Goal: Find specific page/section: Find specific page/section

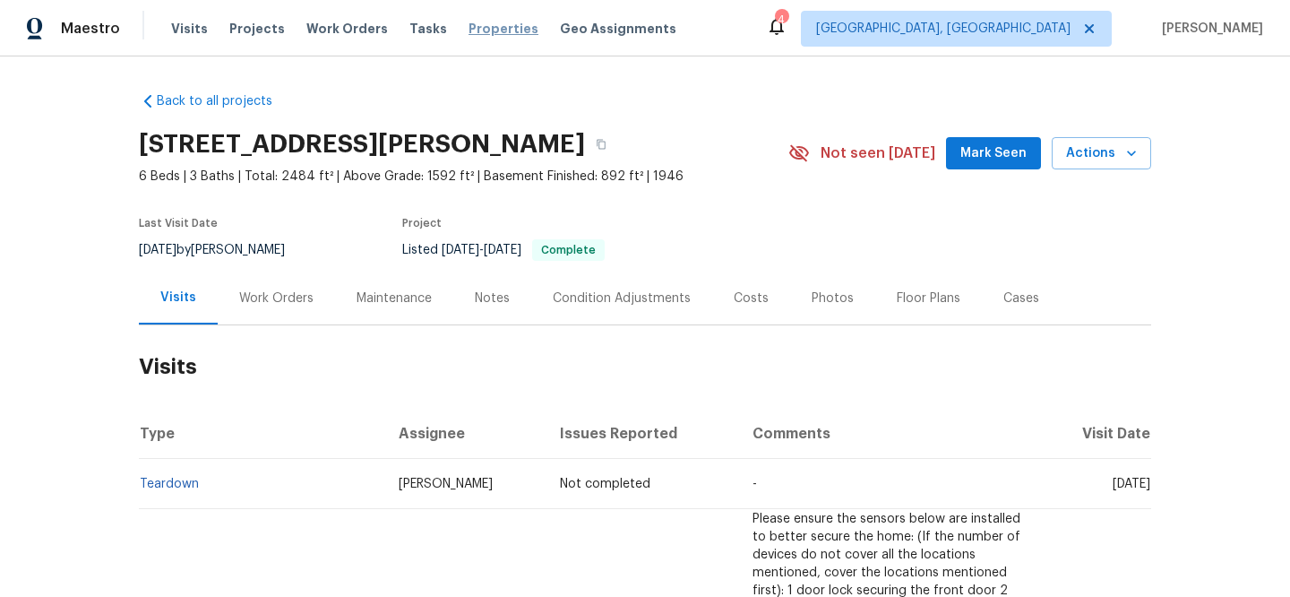
click at [473, 33] on span "Properties" at bounding box center [504, 29] width 70 height 18
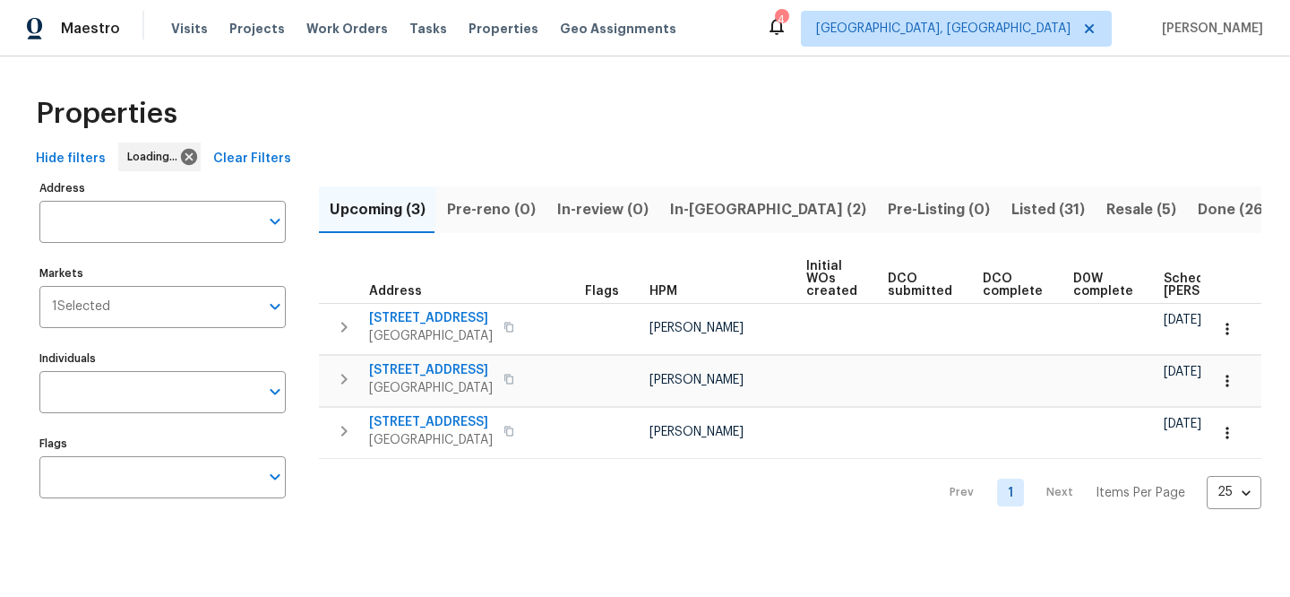
click at [254, 163] on span "Clear Filters" at bounding box center [252, 159] width 78 height 22
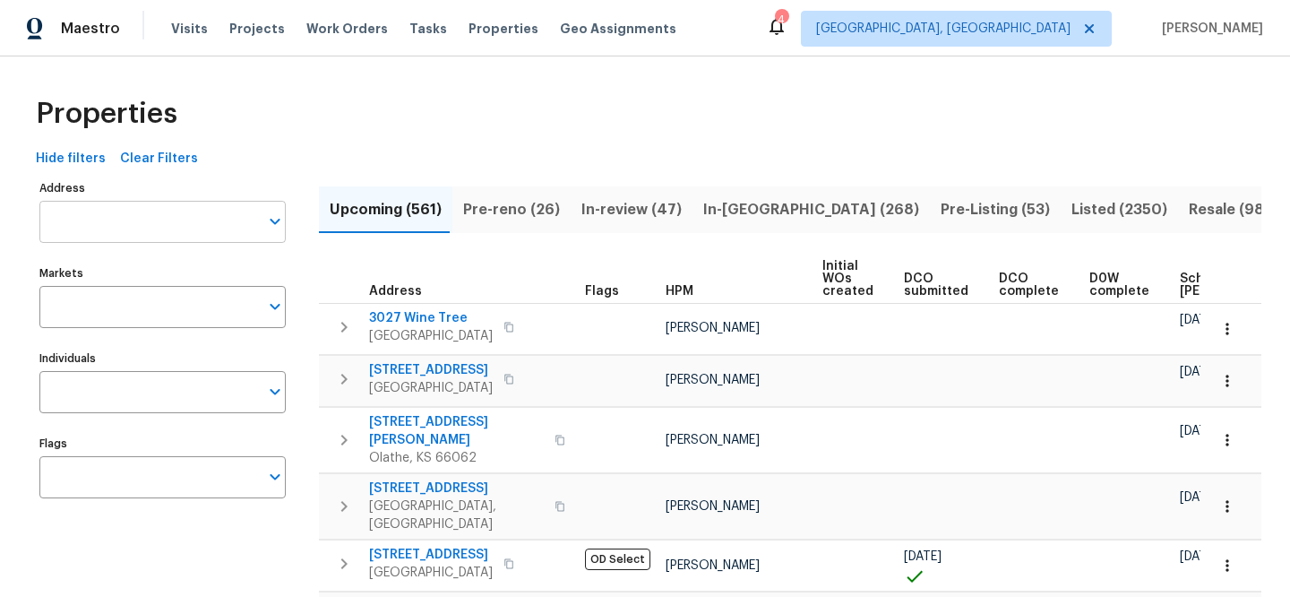
click at [227, 220] on input "Address" at bounding box center [148, 222] width 219 height 42
paste input "498 W 500 S, Tooele, UT 84074"
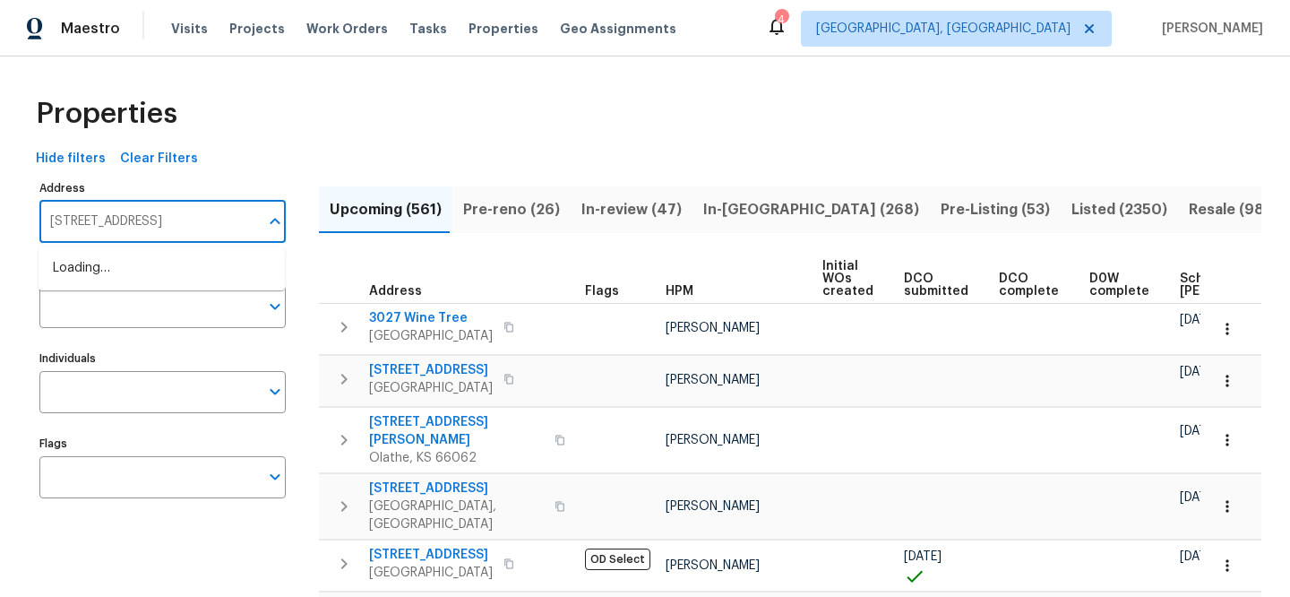
type input "498 W 500 S, Tooele, UT 84074"
click at [190, 269] on li "498 W 500 S Tooele UT 84074" at bounding box center [162, 269] width 246 height 30
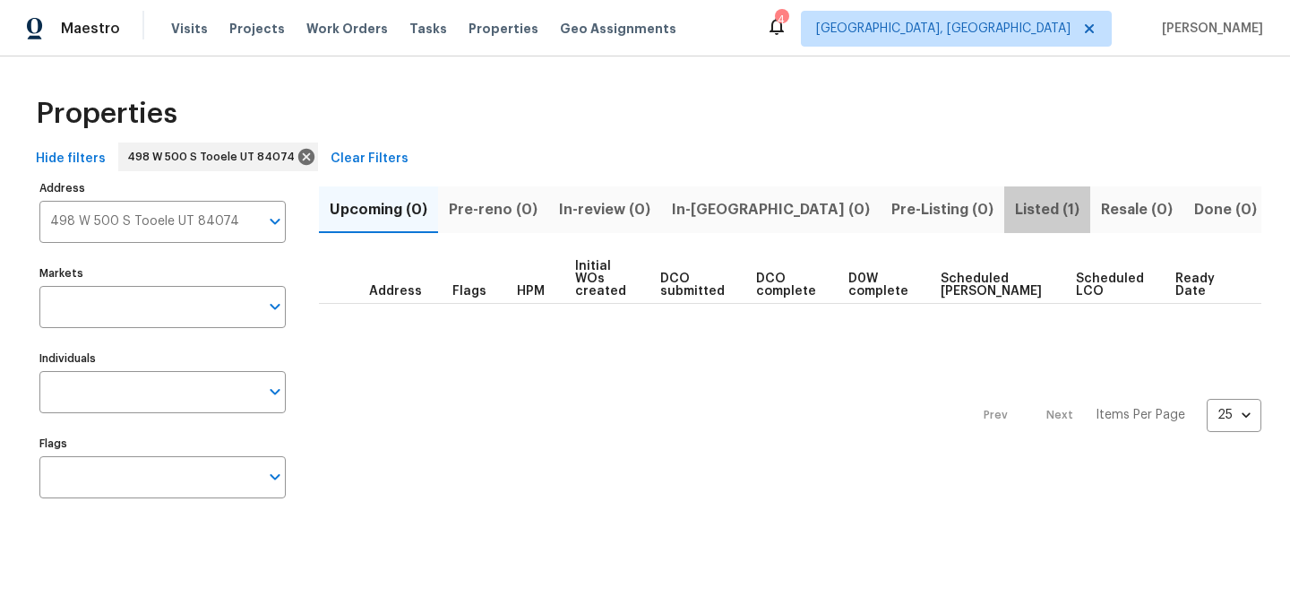
click at [1015, 208] on span "Listed (1)" at bounding box center [1047, 209] width 64 height 25
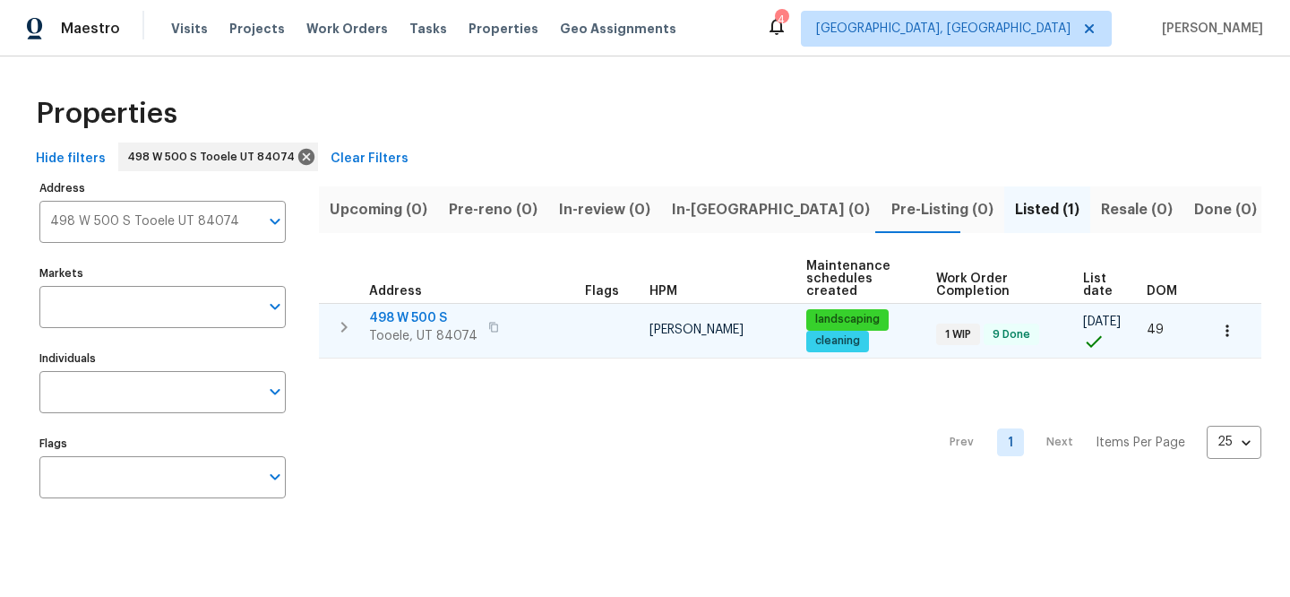
click at [425, 312] on span "498 W 500 S" at bounding box center [423, 318] width 108 height 18
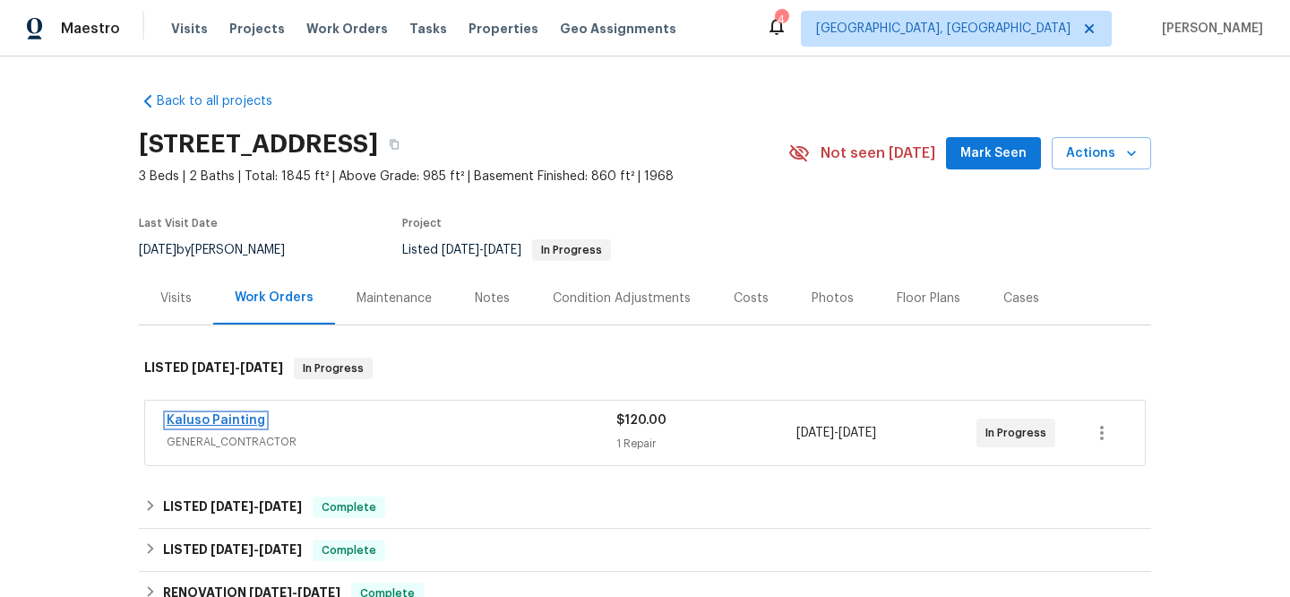
click at [190, 422] on link "Kaluso Painting" at bounding box center [216, 420] width 99 height 13
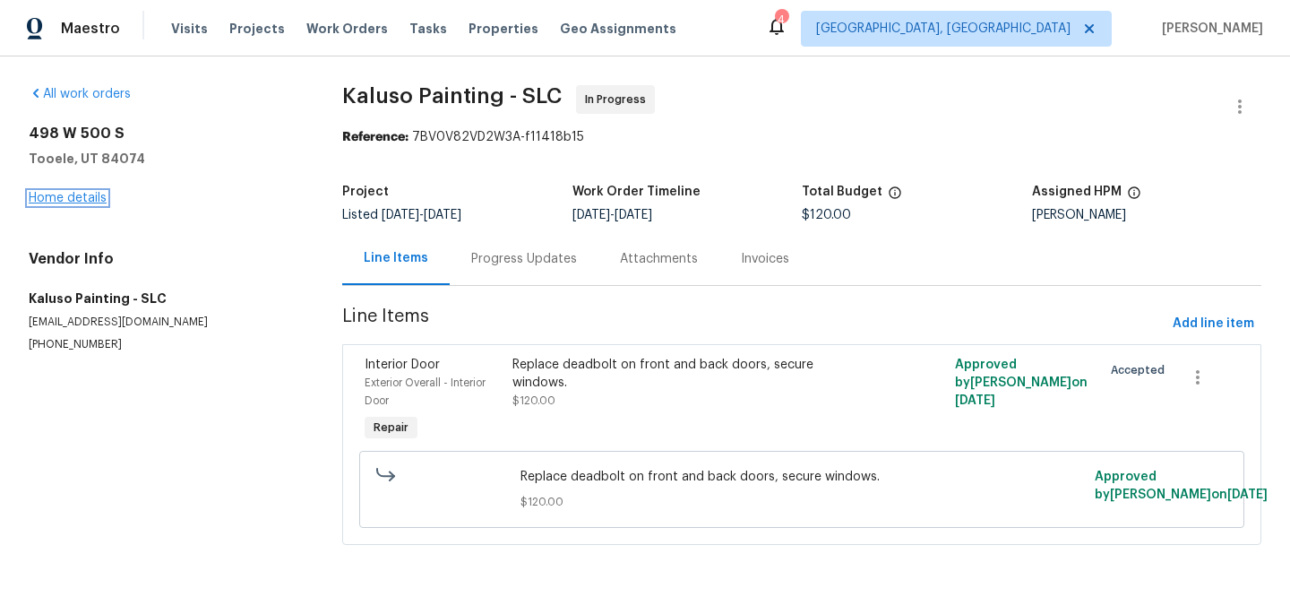
click at [85, 199] on link "Home details" at bounding box center [68, 198] width 78 height 13
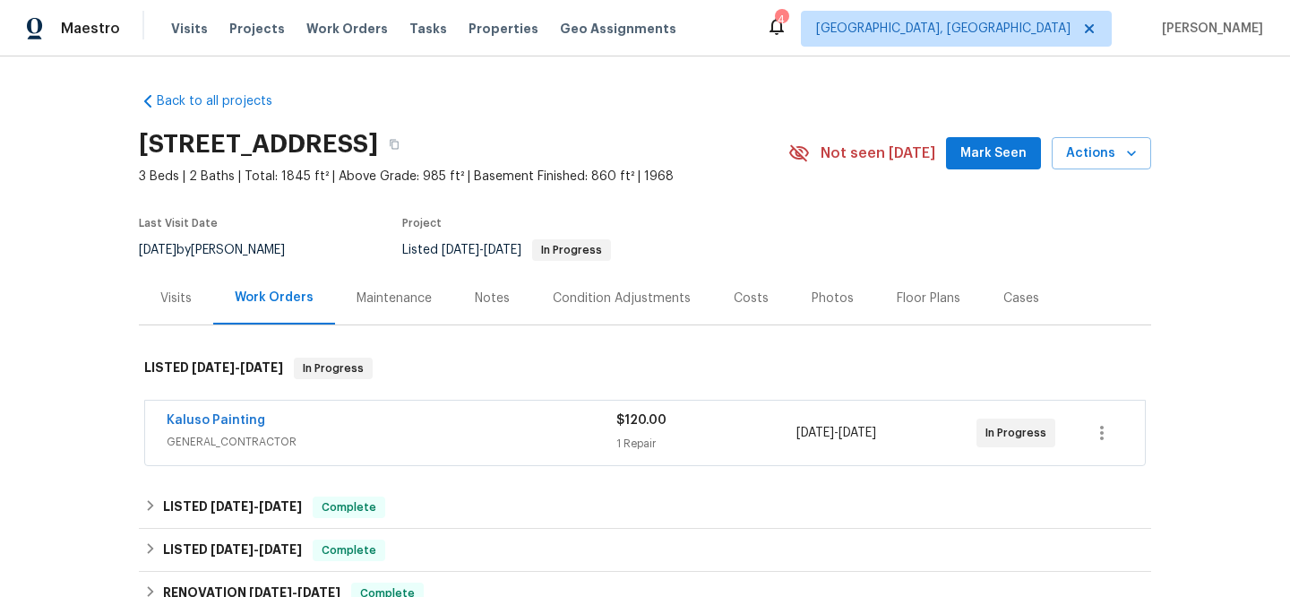
click at [162, 295] on div "Visits" at bounding box center [175, 298] width 31 height 18
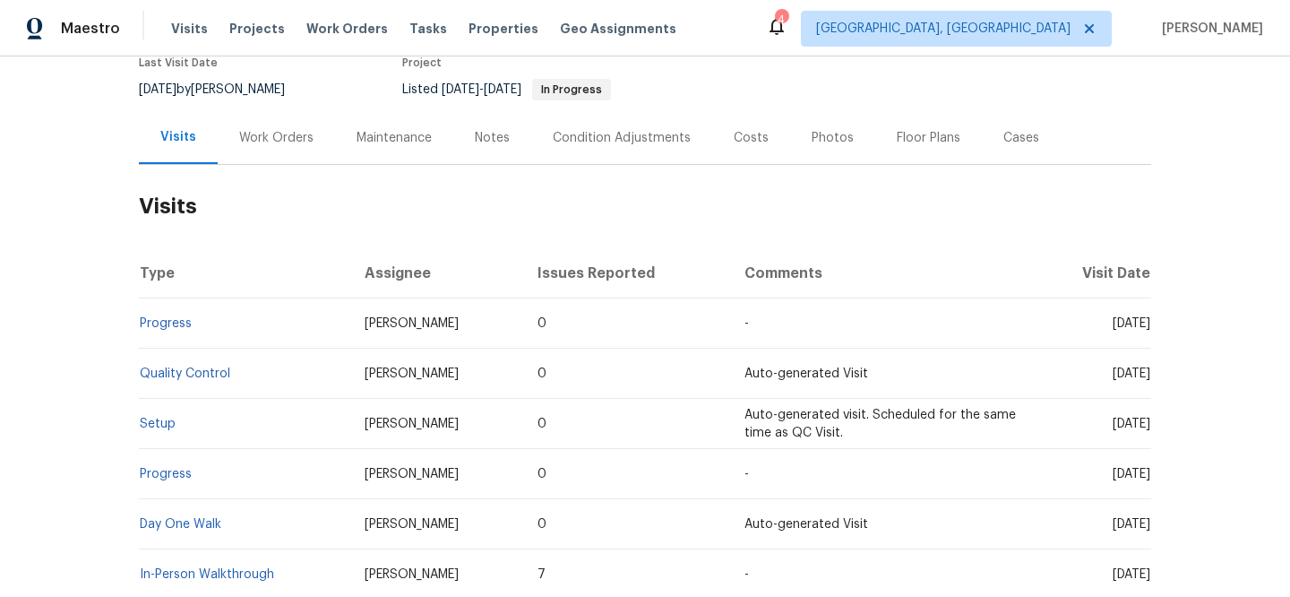
scroll to position [298, 0]
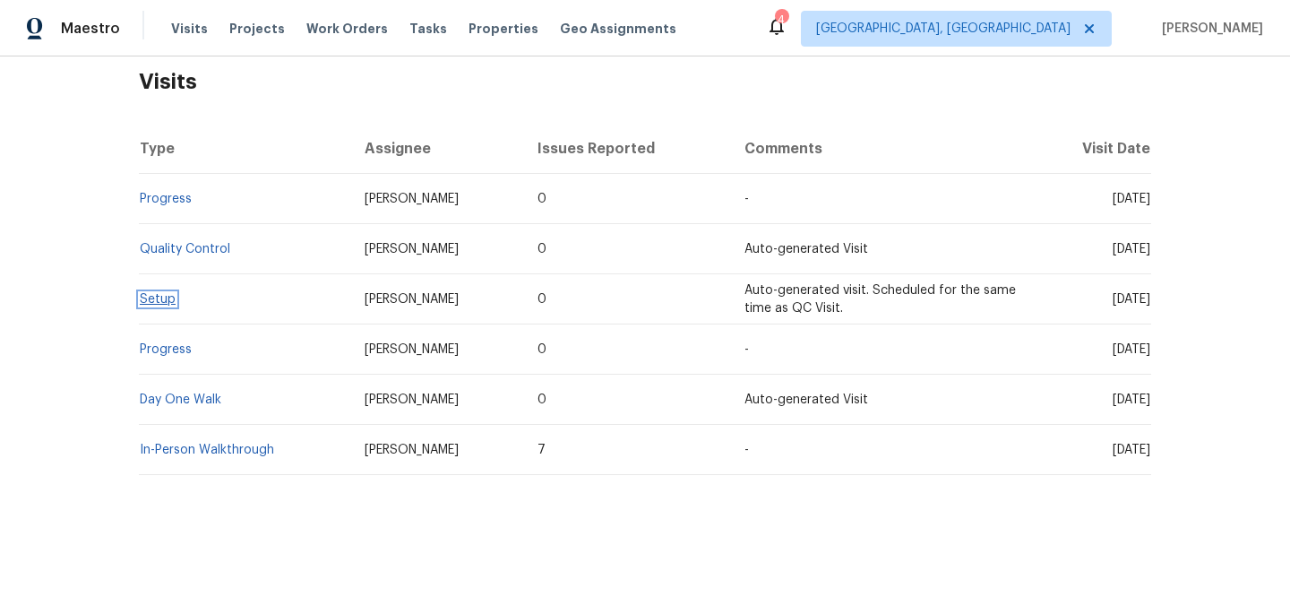
click at [158, 293] on link "Setup" at bounding box center [158, 299] width 36 height 13
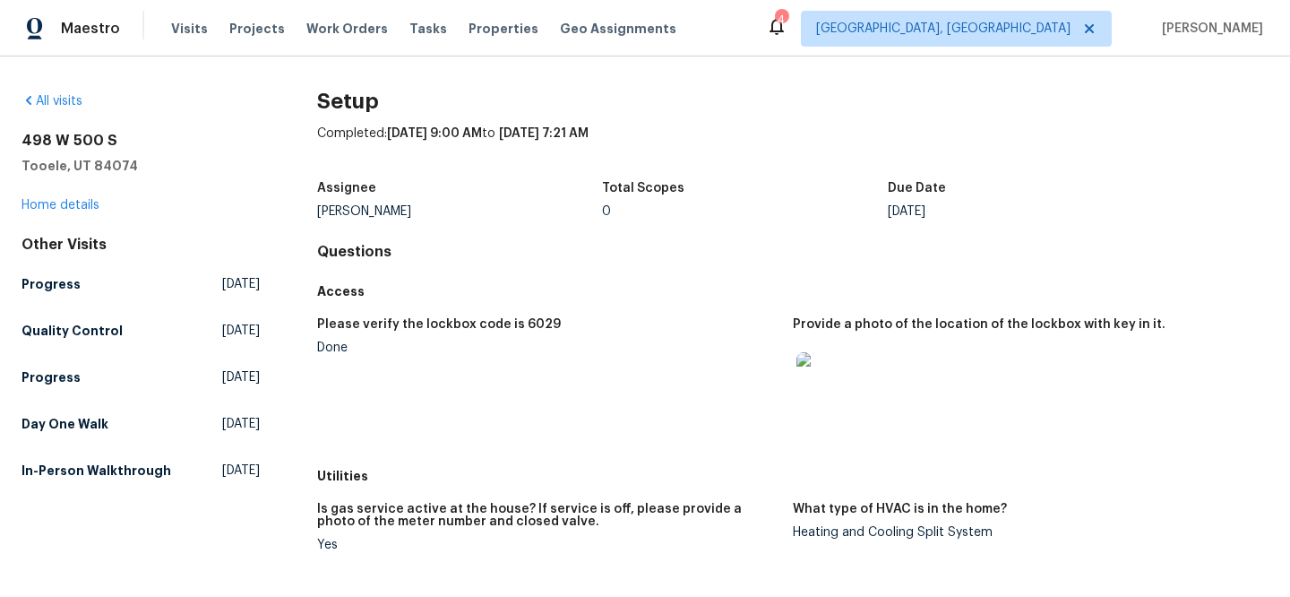
click at [808, 380] on img at bounding box center [824, 380] width 57 height 57
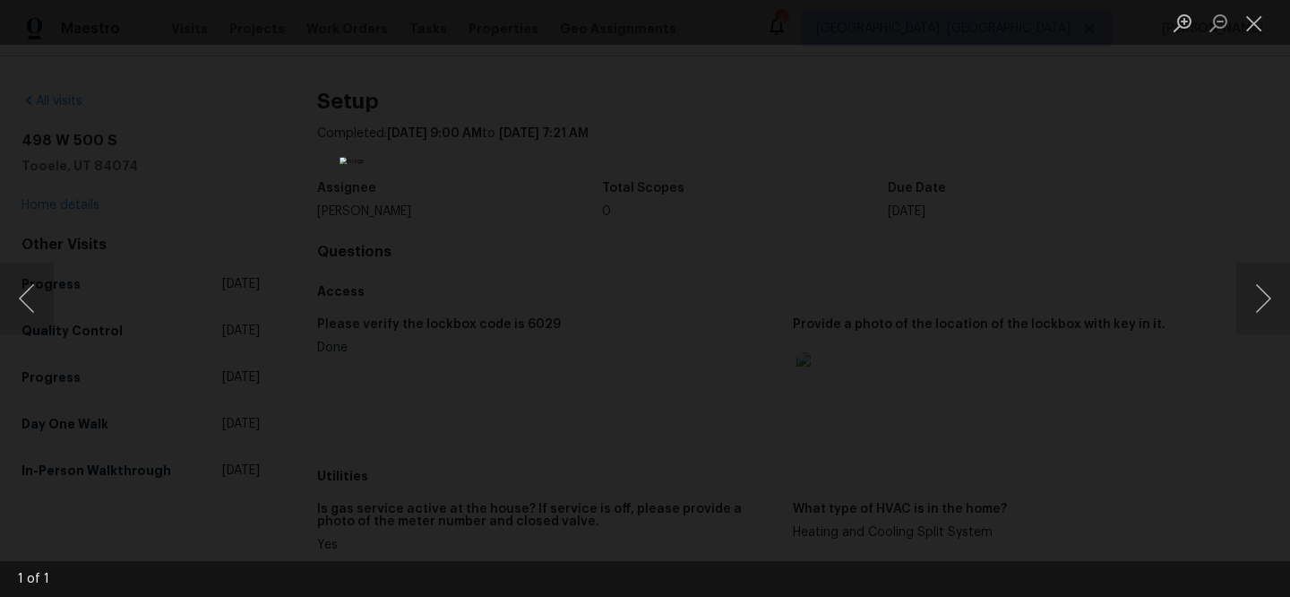
click at [1117, 160] on div "Lightbox" at bounding box center [645, 298] width 1290 height 597
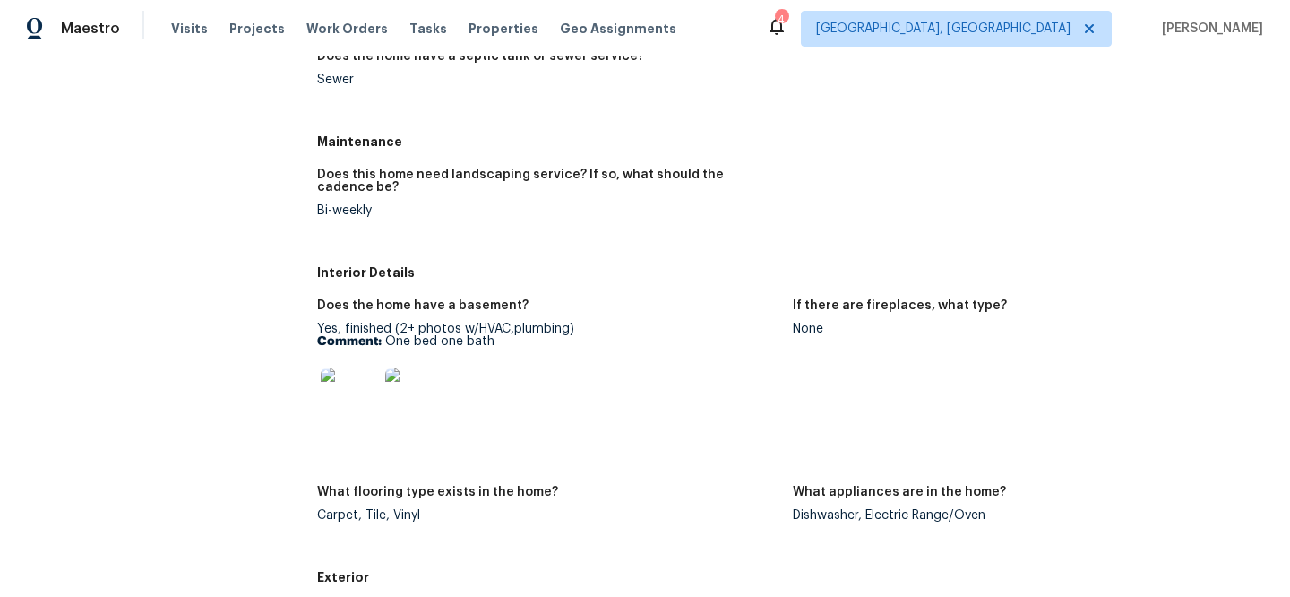
scroll to position [608, 0]
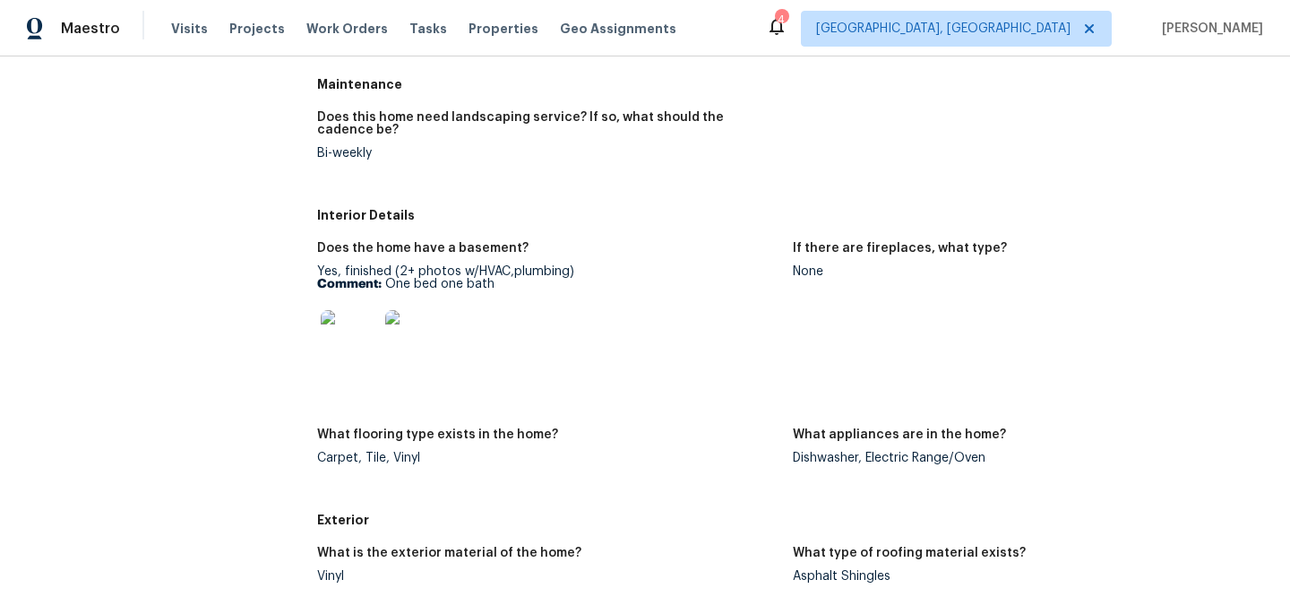
click at [348, 350] on img at bounding box center [349, 338] width 57 height 57
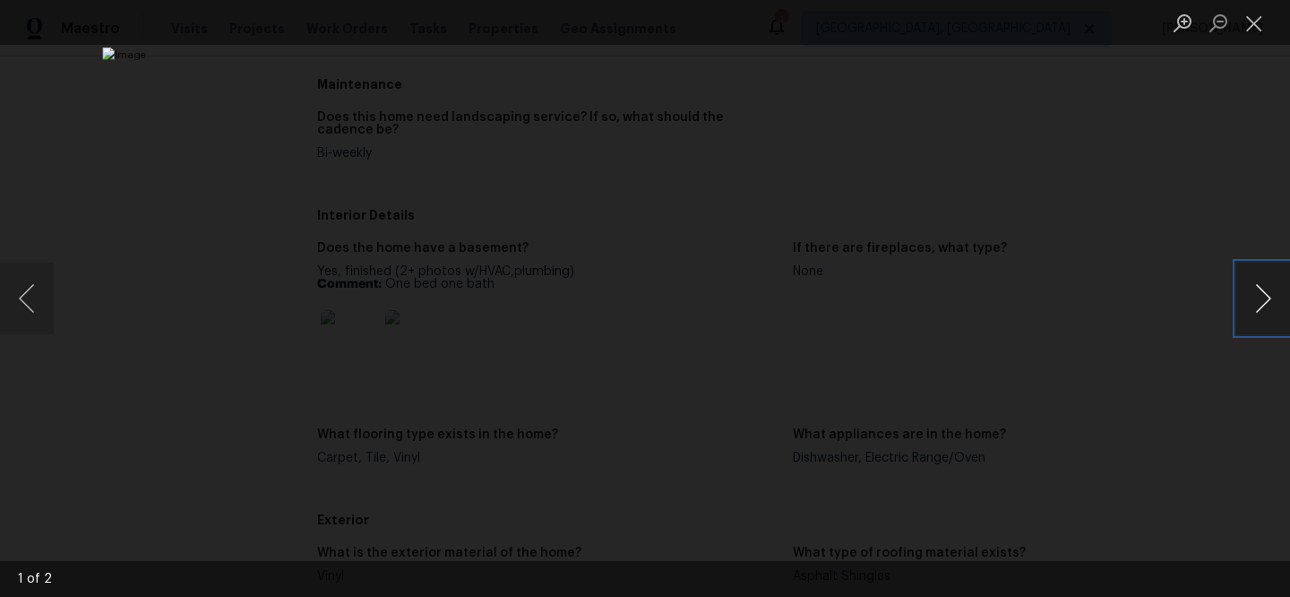
click at [1251, 302] on button "Next image" at bounding box center [1263, 298] width 54 height 72
click at [1264, 30] on button "Close lightbox" at bounding box center [1254, 22] width 36 height 31
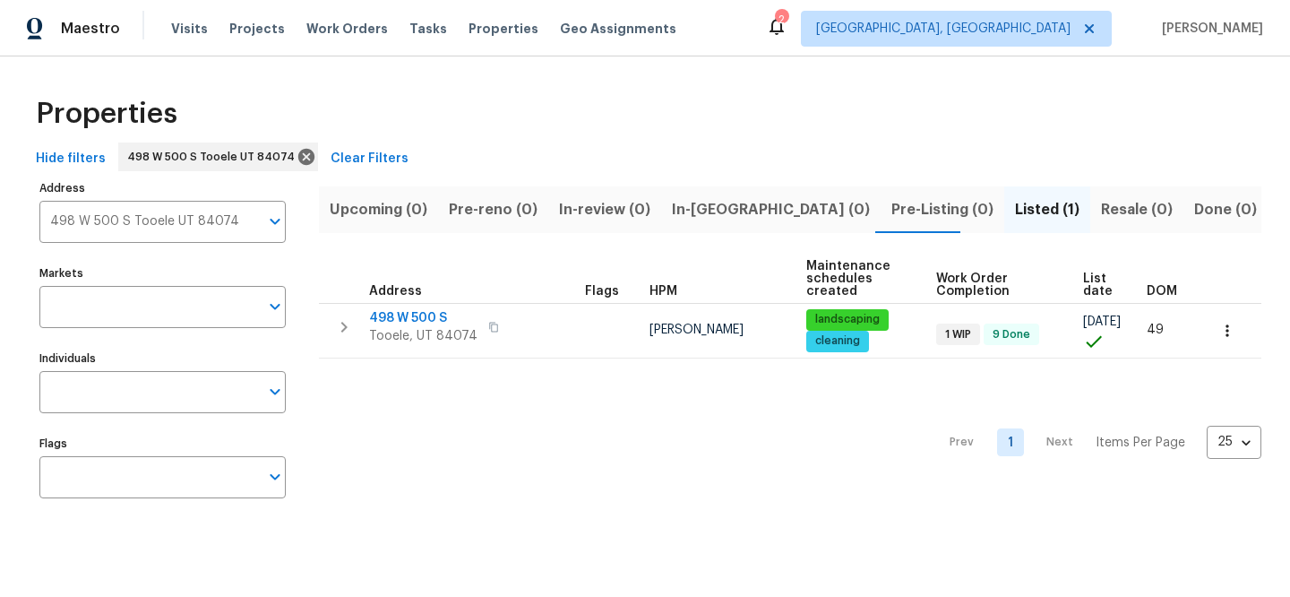
click at [359, 153] on span "Clear Filters" at bounding box center [370, 159] width 78 height 22
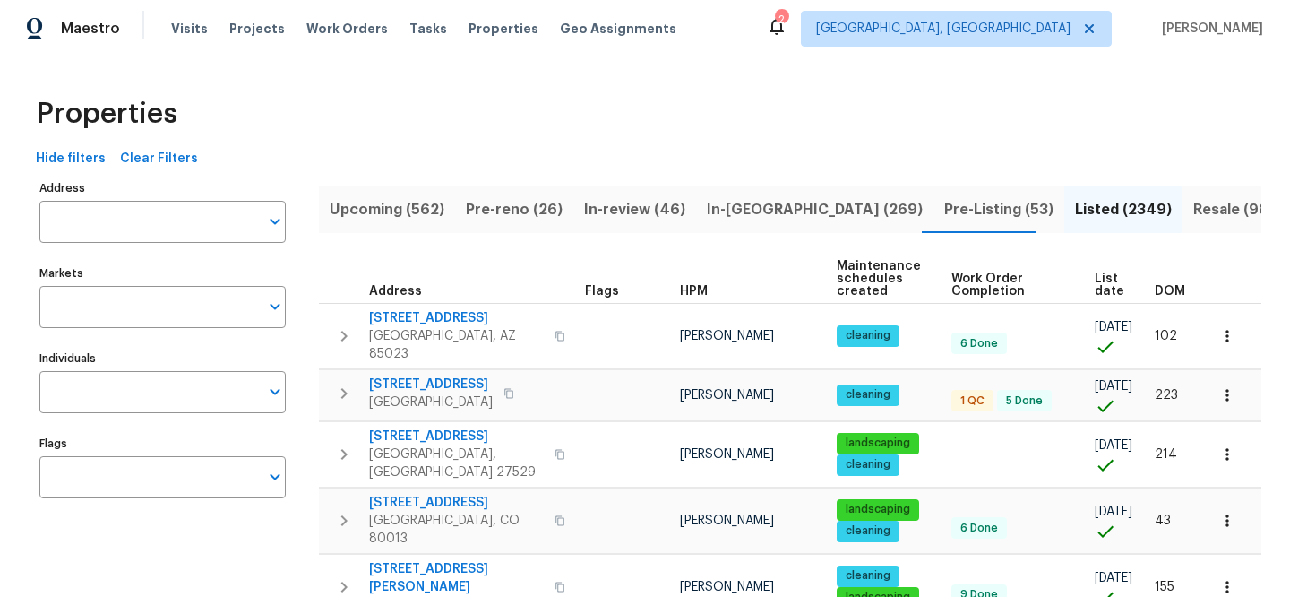
click at [202, 221] on input "Address" at bounding box center [148, 222] width 219 height 42
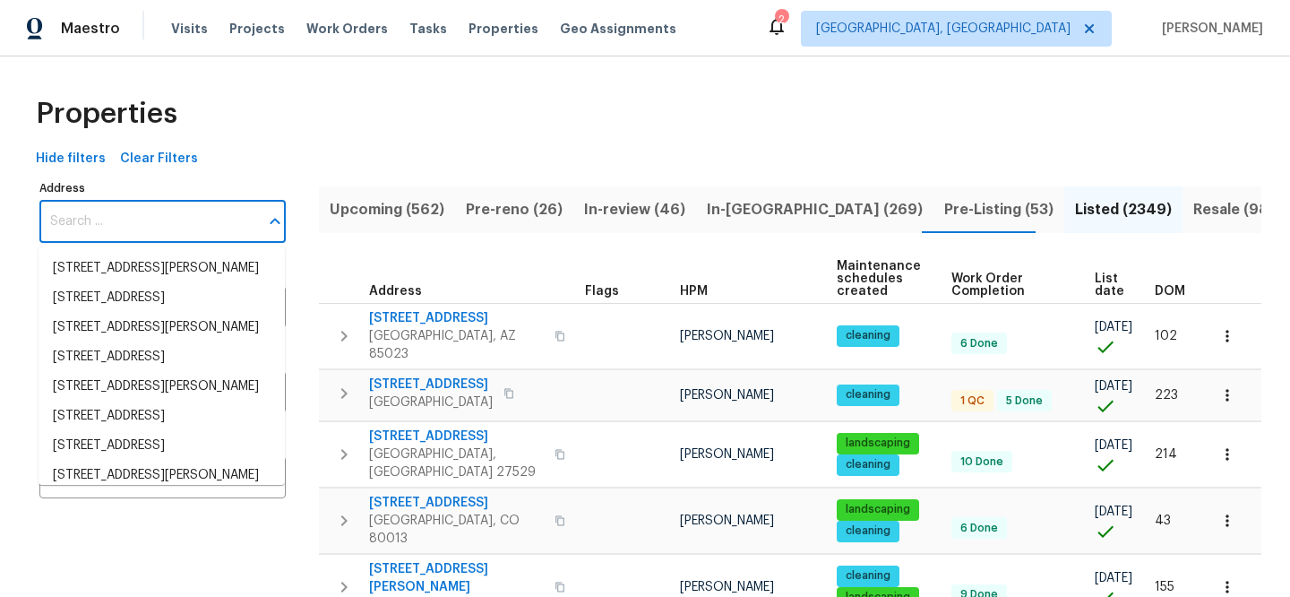
paste input "[STREET_ADDRESS][PERSON_NAME]"
type input "[STREET_ADDRESS][PERSON_NAME]"
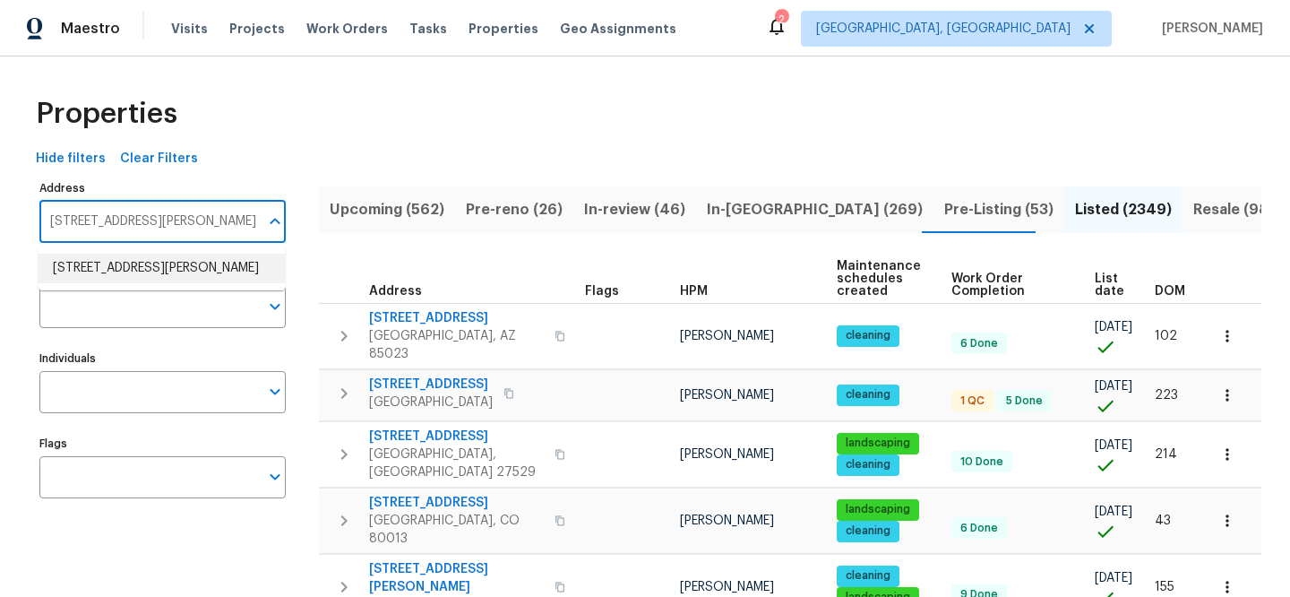
click at [200, 272] on li "1202 Clifton Ave Akron OH 44310" at bounding box center [162, 269] width 246 height 30
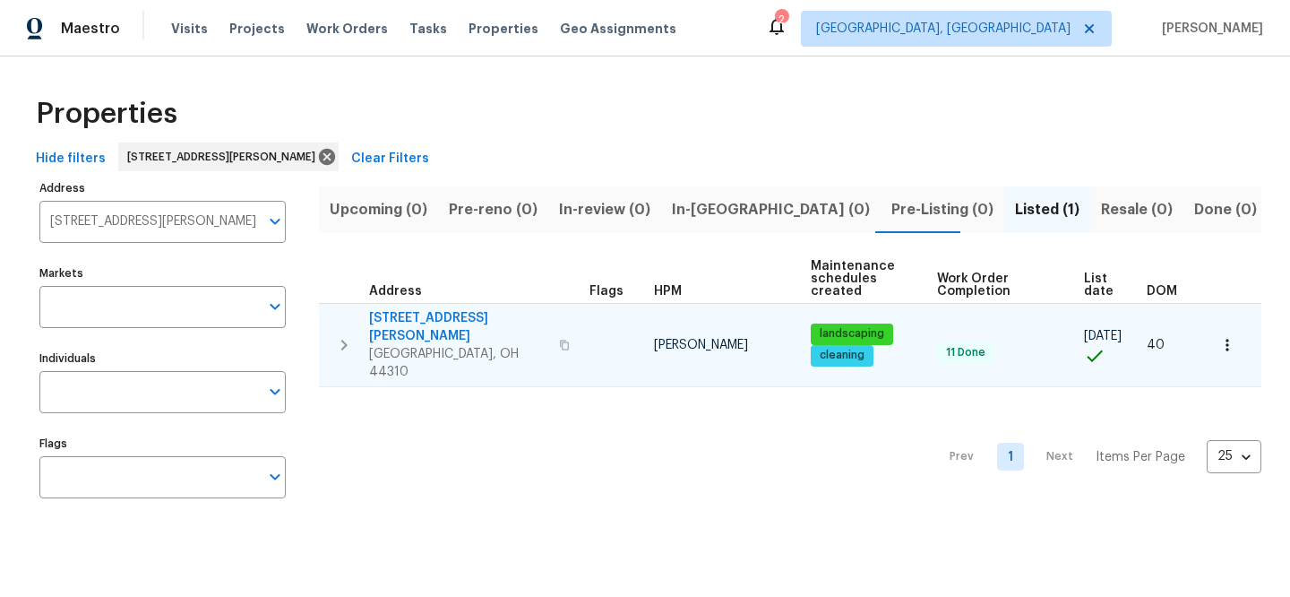
click at [434, 314] on span "[STREET_ADDRESS][PERSON_NAME]" at bounding box center [458, 327] width 179 height 36
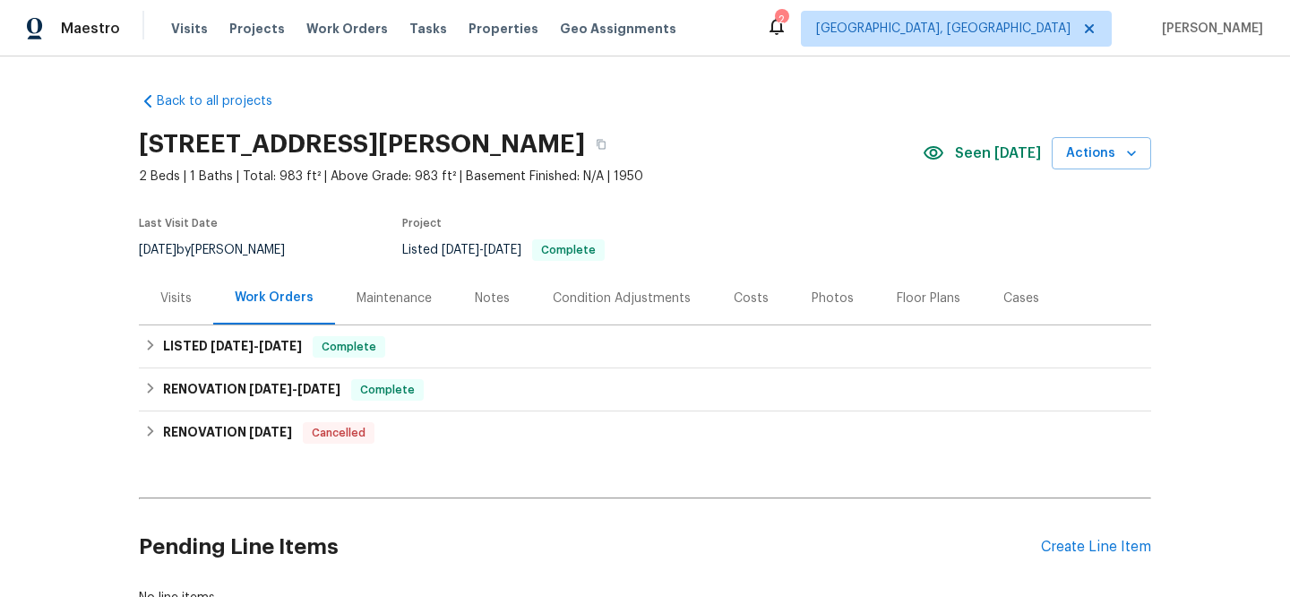
click at [168, 306] on div "Visits" at bounding box center [175, 298] width 31 height 18
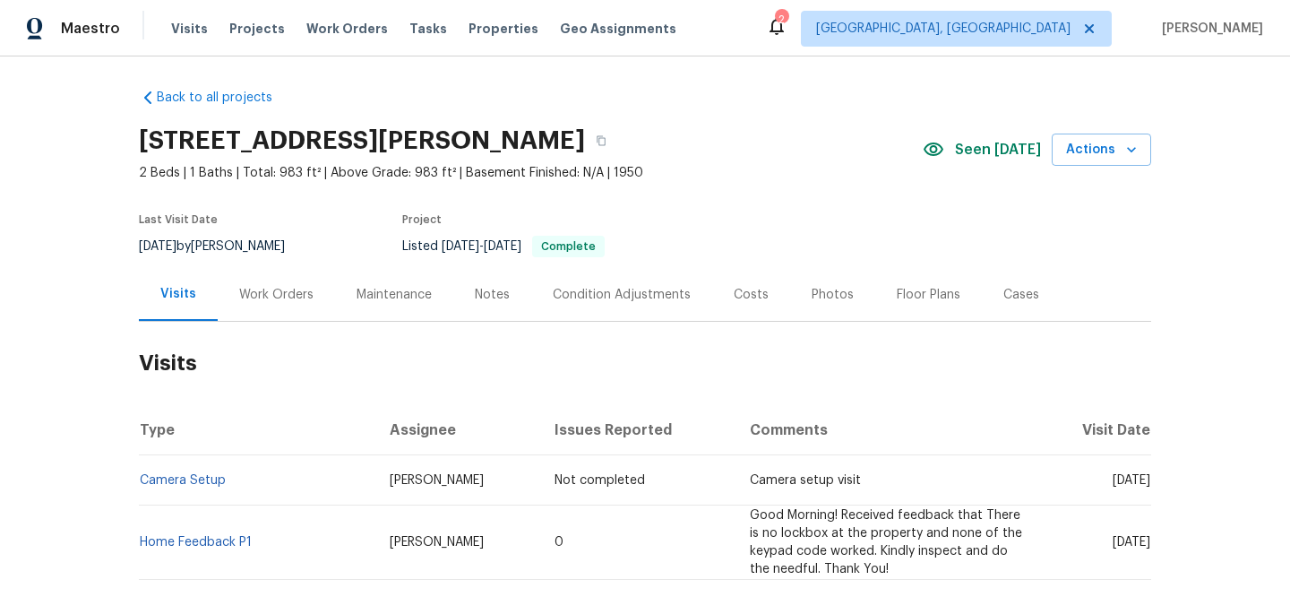
scroll to position [147, 0]
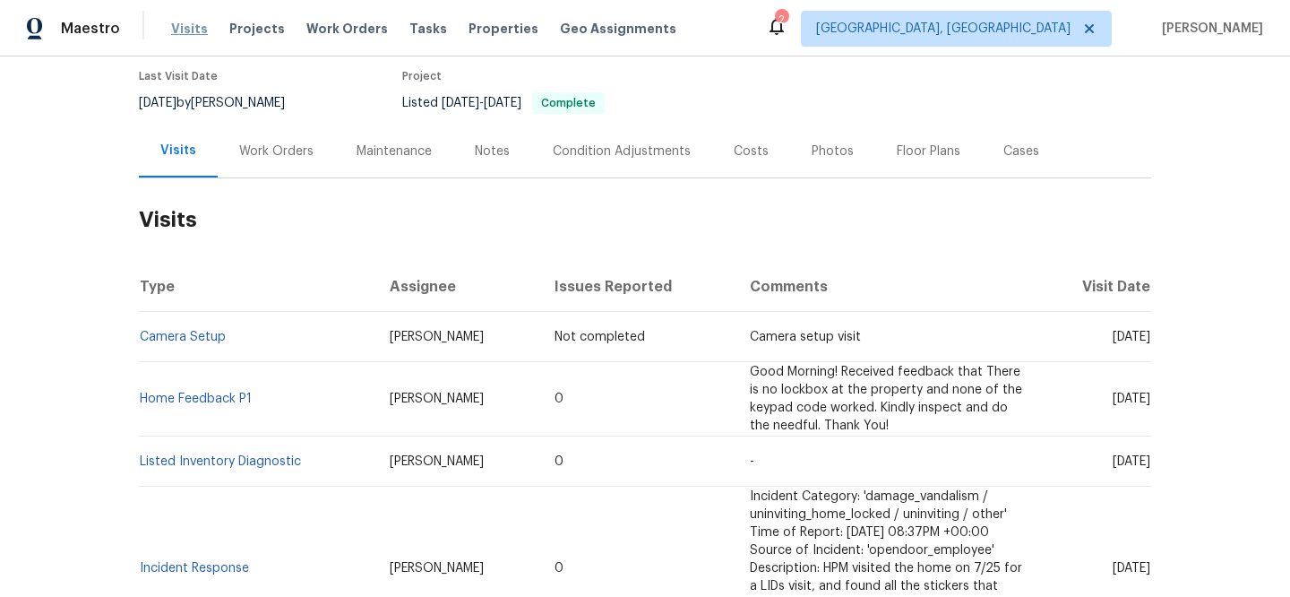
click at [193, 29] on span "Visits" at bounding box center [189, 29] width 37 height 18
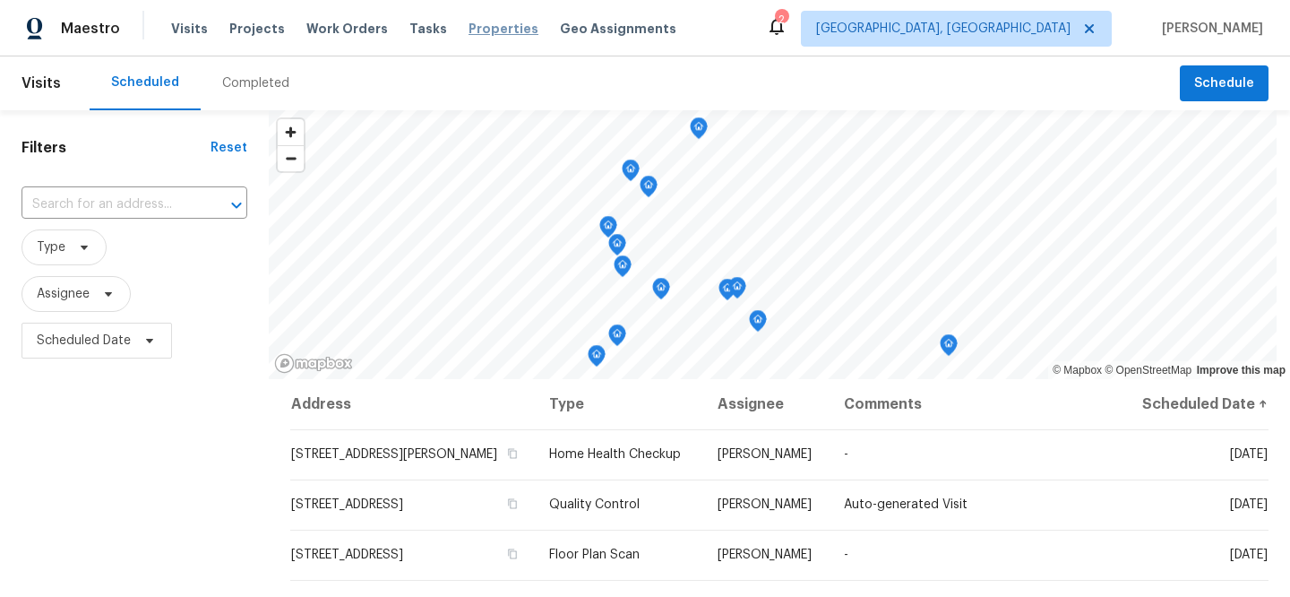
click at [469, 32] on span "Properties" at bounding box center [504, 29] width 70 height 18
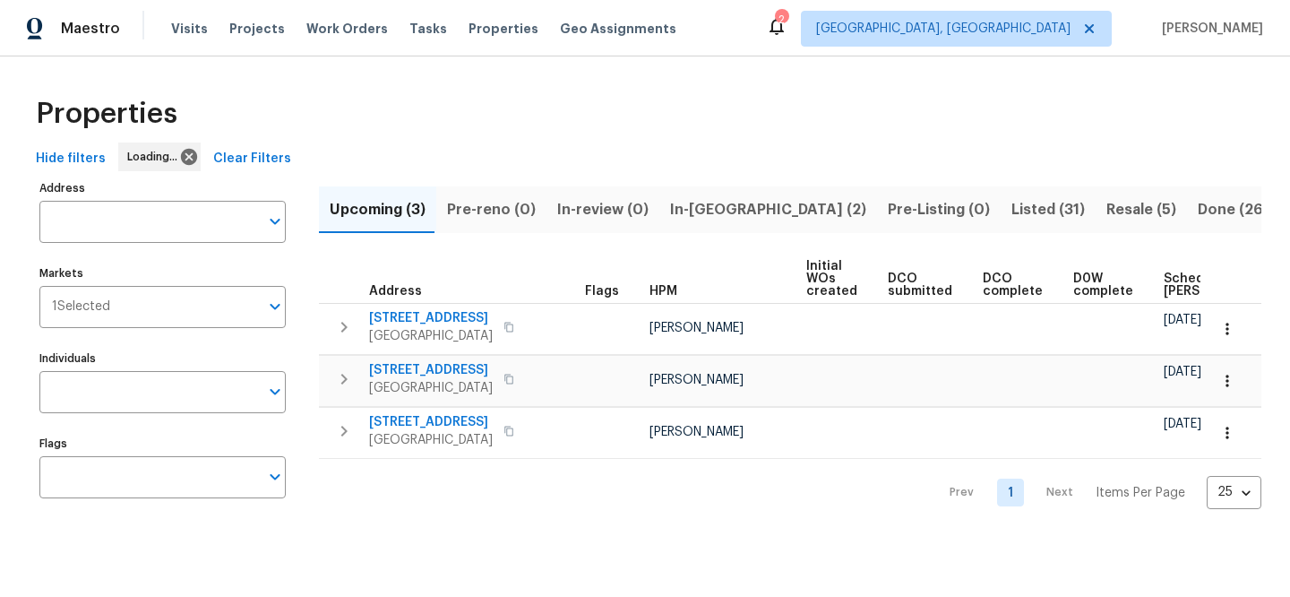
click at [253, 170] on button "Clear Filters" at bounding box center [252, 158] width 92 height 33
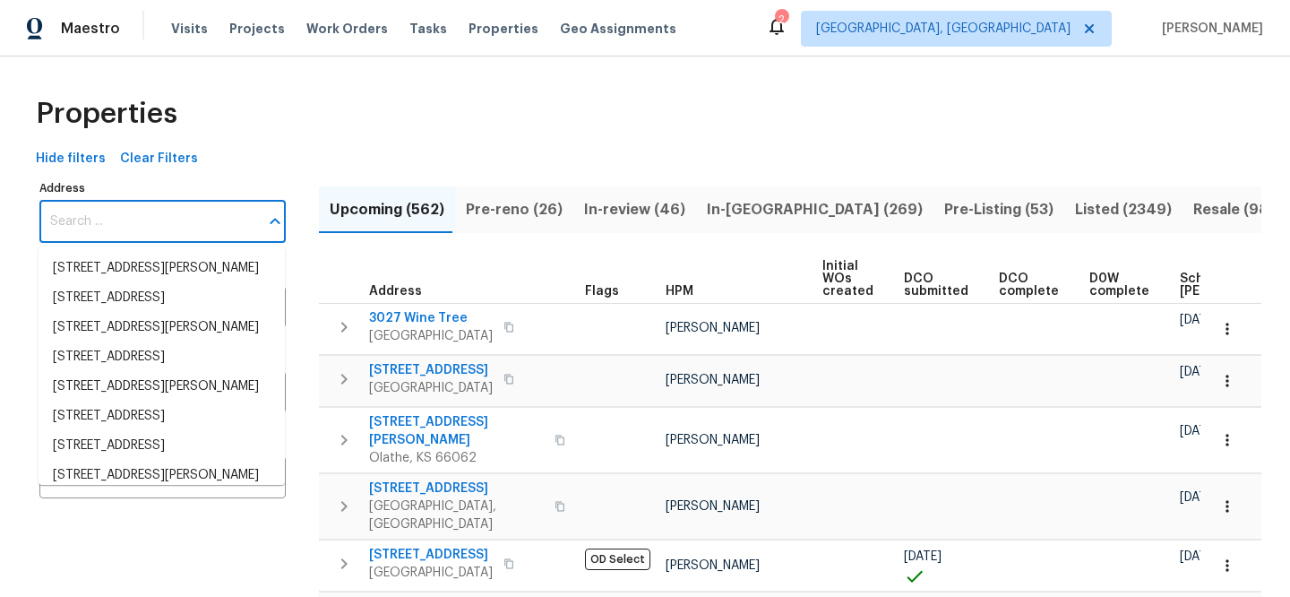
click at [186, 219] on input "Address" at bounding box center [148, 222] width 219 height 42
paste input "[STREET_ADDRESS][PERSON_NAME]"
type input "[STREET_ADDRESS][PERSON_NAME]"
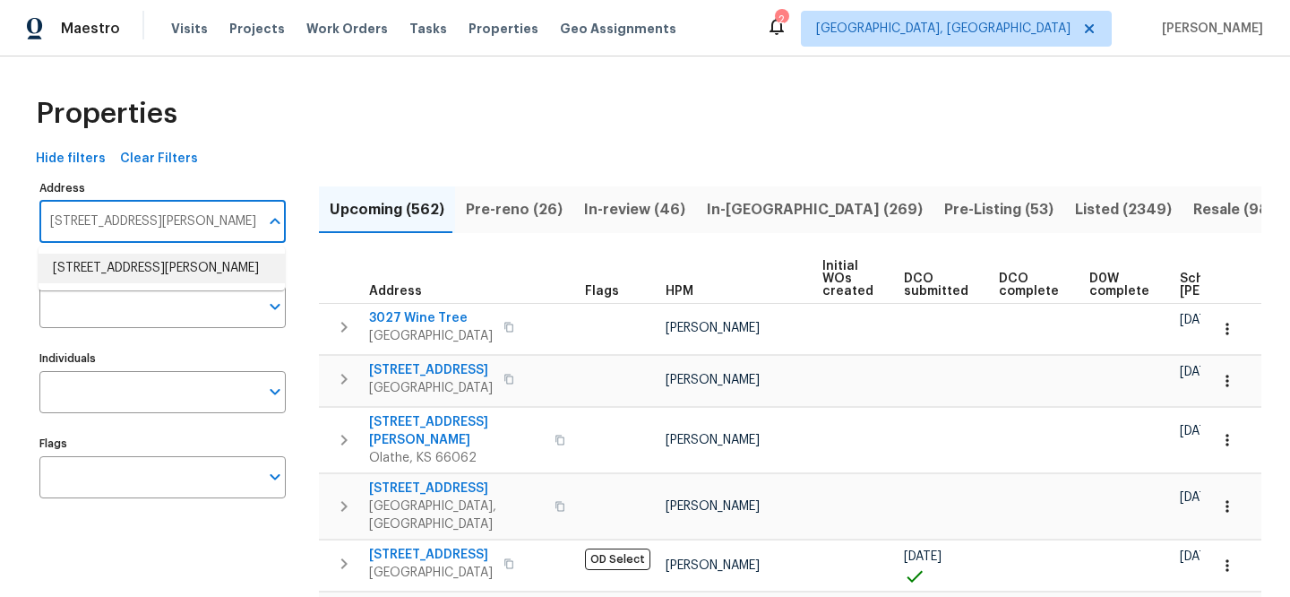
click at [209, 254] on li "[STREET_ADDRESS][PERSON_NAME]" at bounding box center [162, 269] width 246 height 30
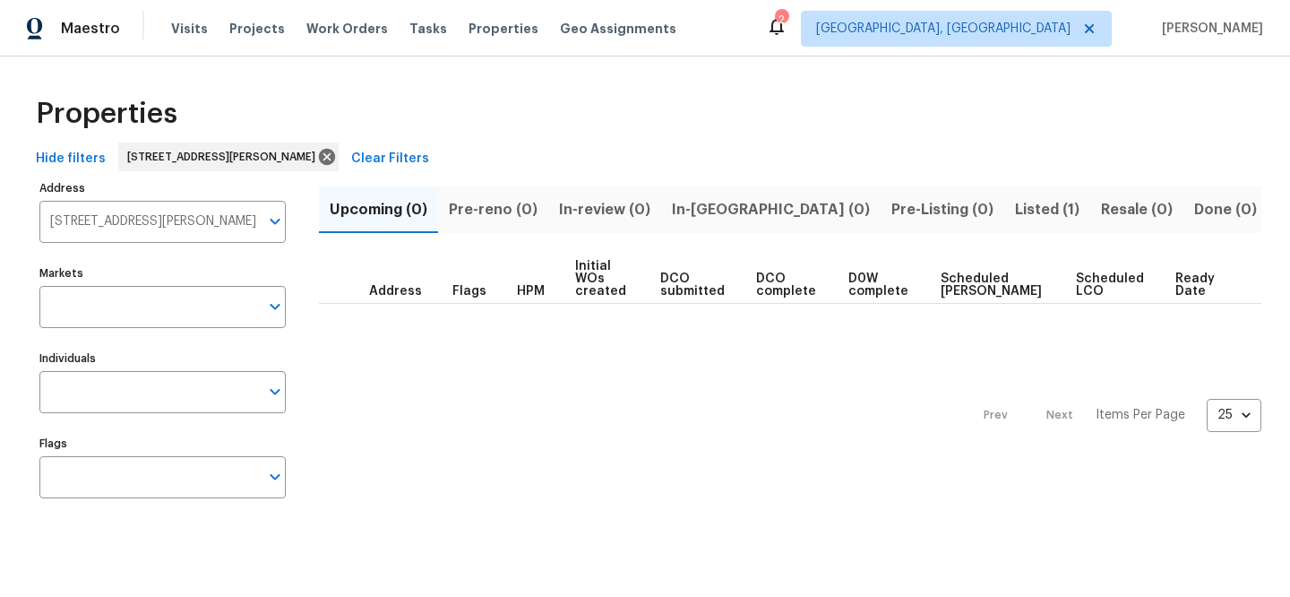
click at [1004, 200] on button "Listed (1)" at bounding box center [1047, 209] width 86 height 47
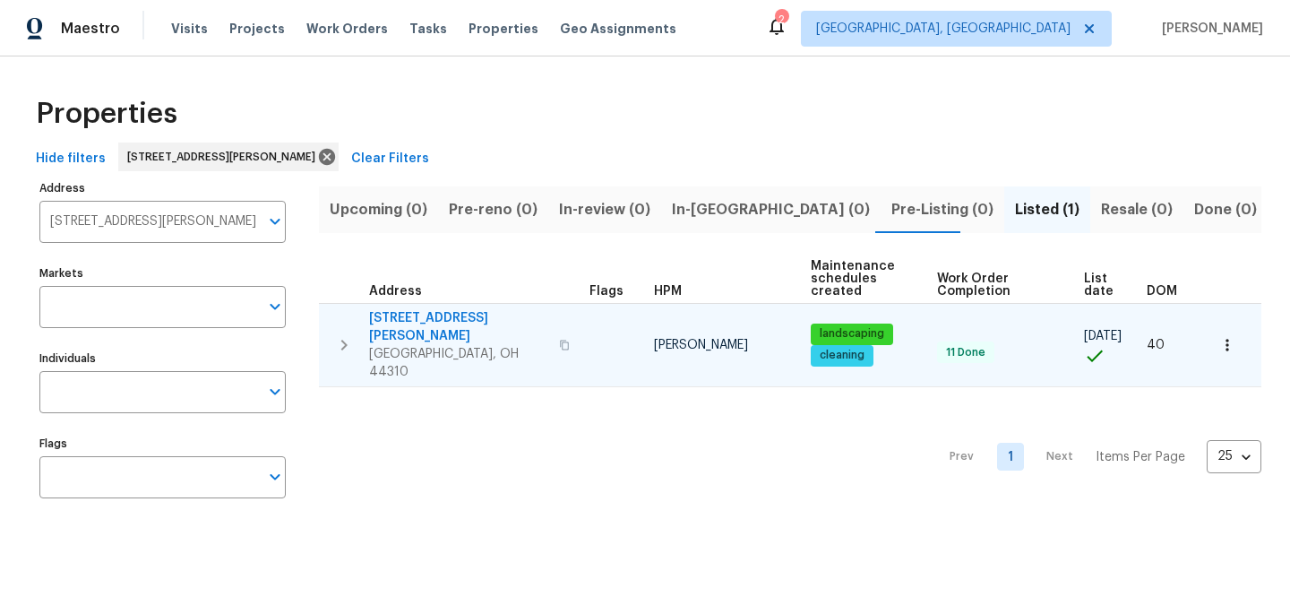
click at [434, 322] on span "[STREET_ADDRESS][PERSON_NAME]" at bounding box center [458, 327] width 179 height 36
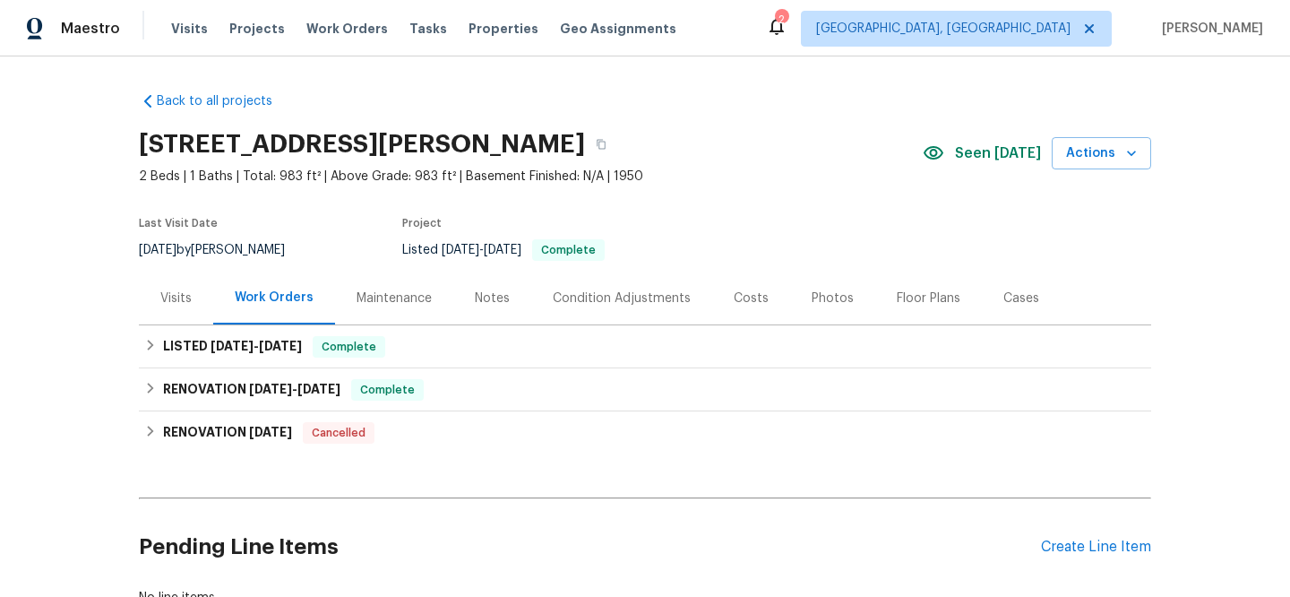
click at [160, 299] on div "Visits" at bounding box center [175, 298] width 31 height 18
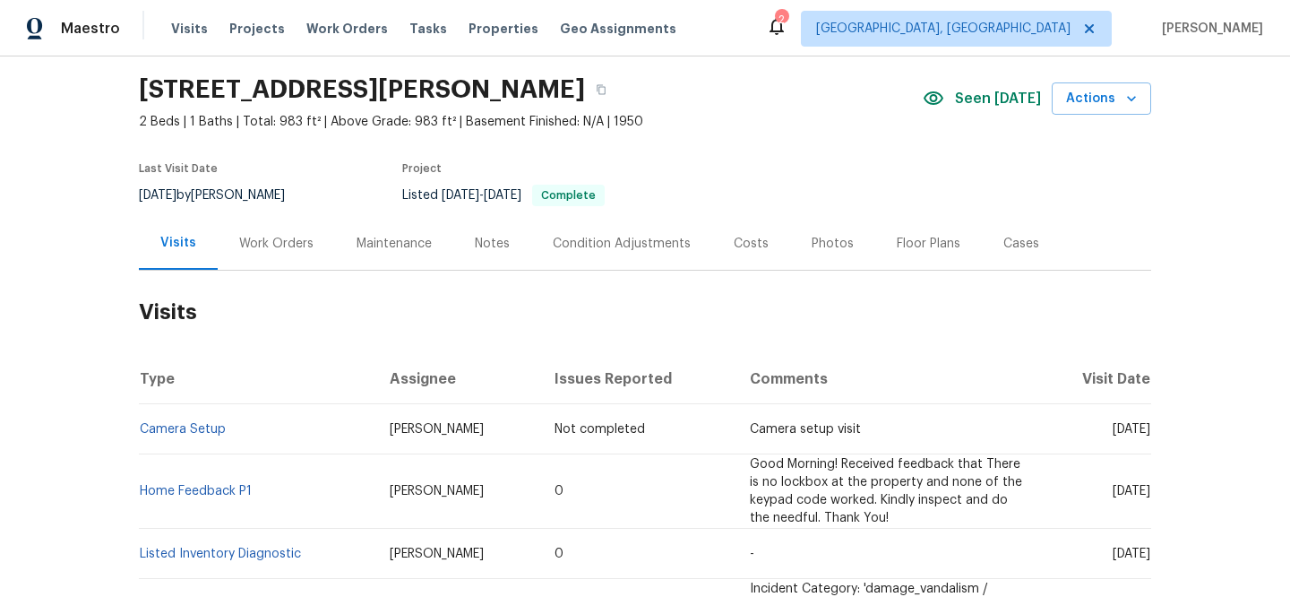
scroll to position [163, 0]
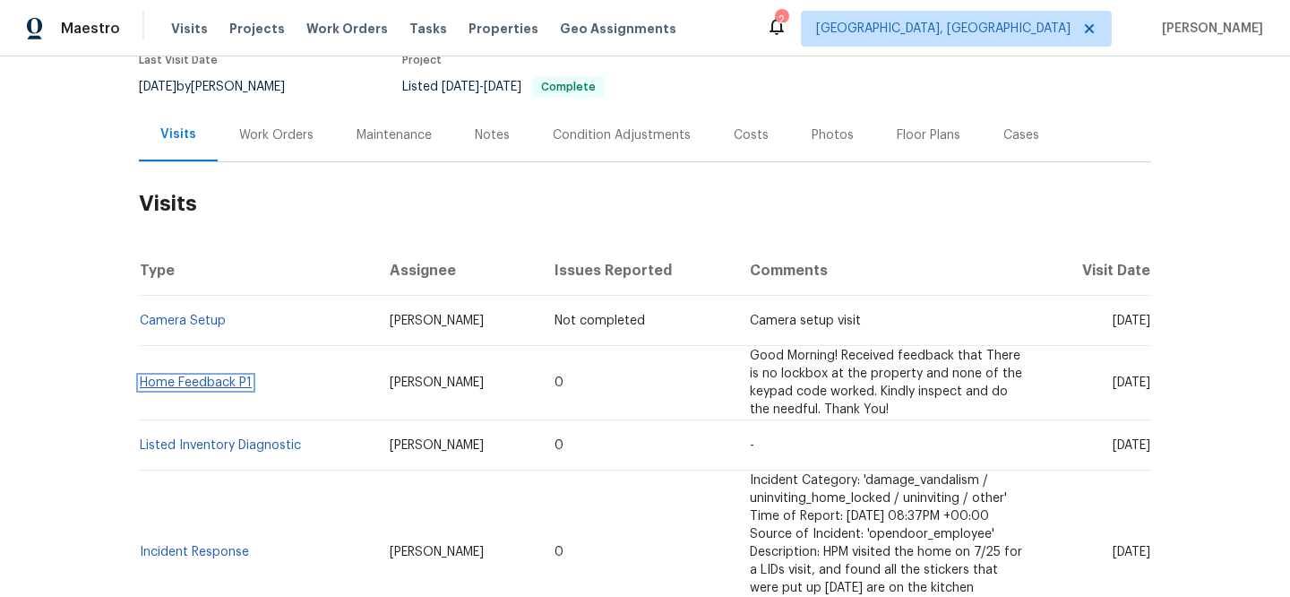
click at [225, 383] on link "Home Feedback P1" at bounding box center [196, 382] width 112 height 13
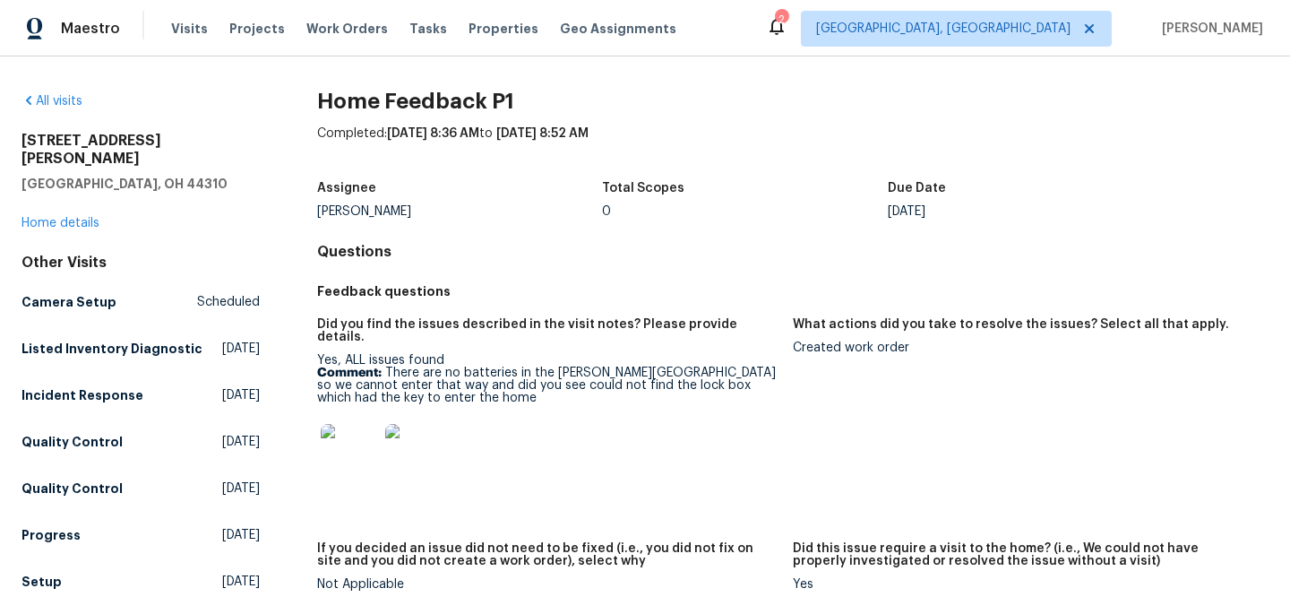
click at [349, 443] on img at bounding box center [349, 452] width 57 height 57
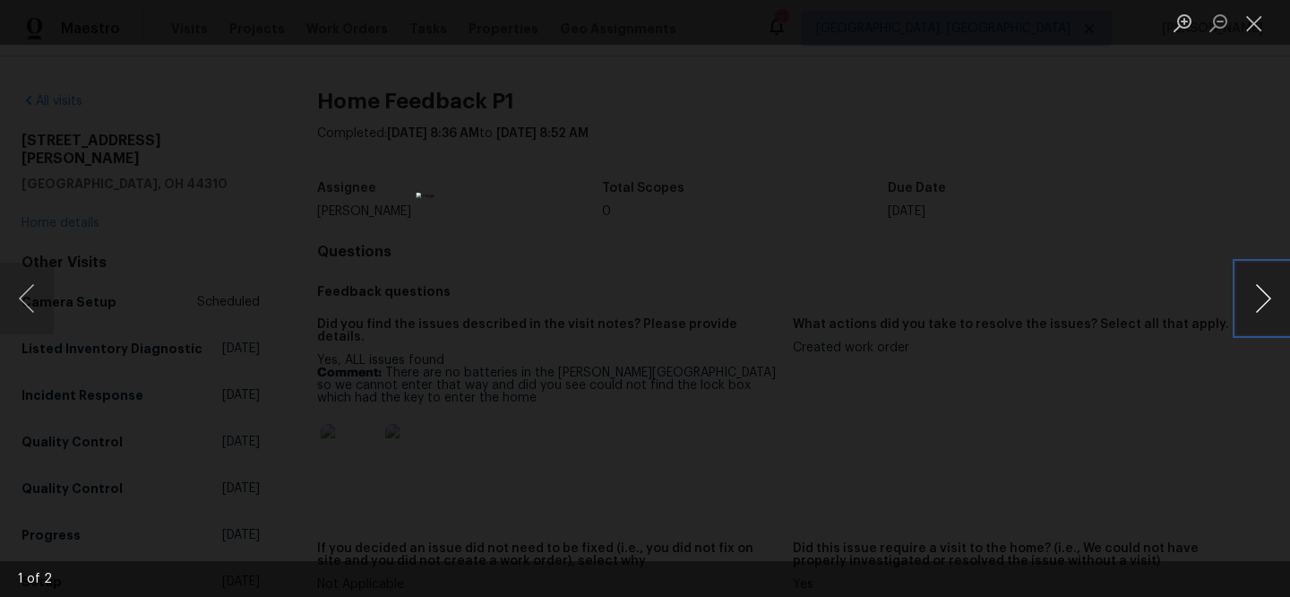
click at [1260, 299] on button "Next image" at bounding box center [1263, 298] width 54 height 72
click at [1042, 304] on div "Lightbox" at bounding box center [645, 298] width 1290 height 597
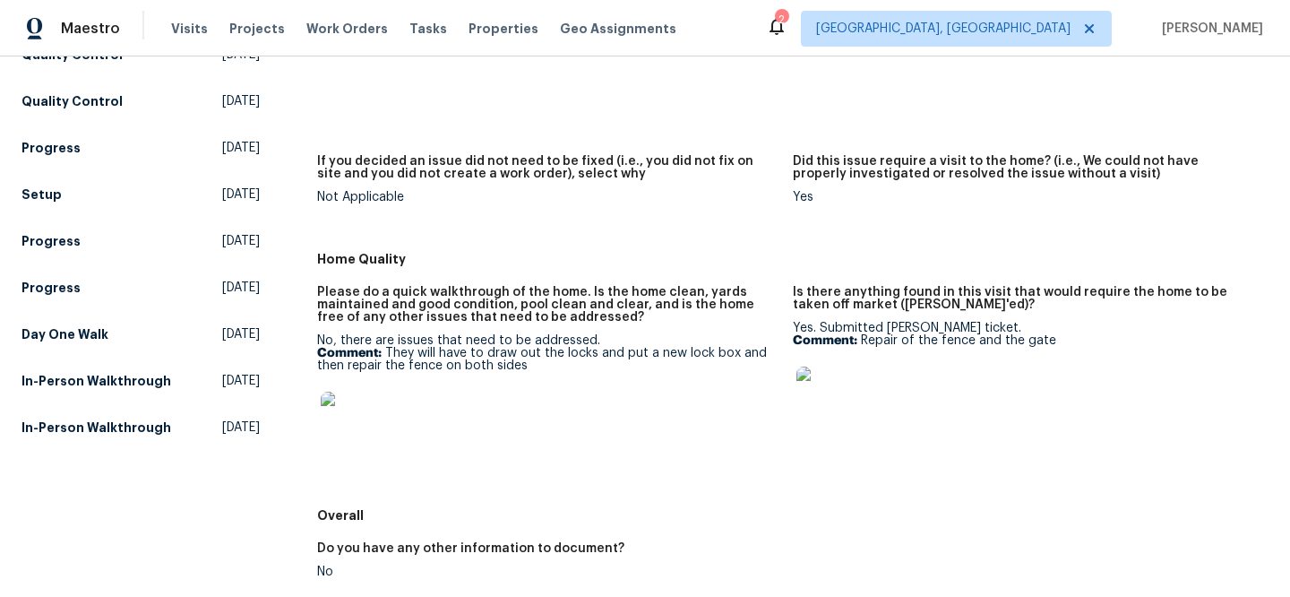
scroll to position [650, 0]
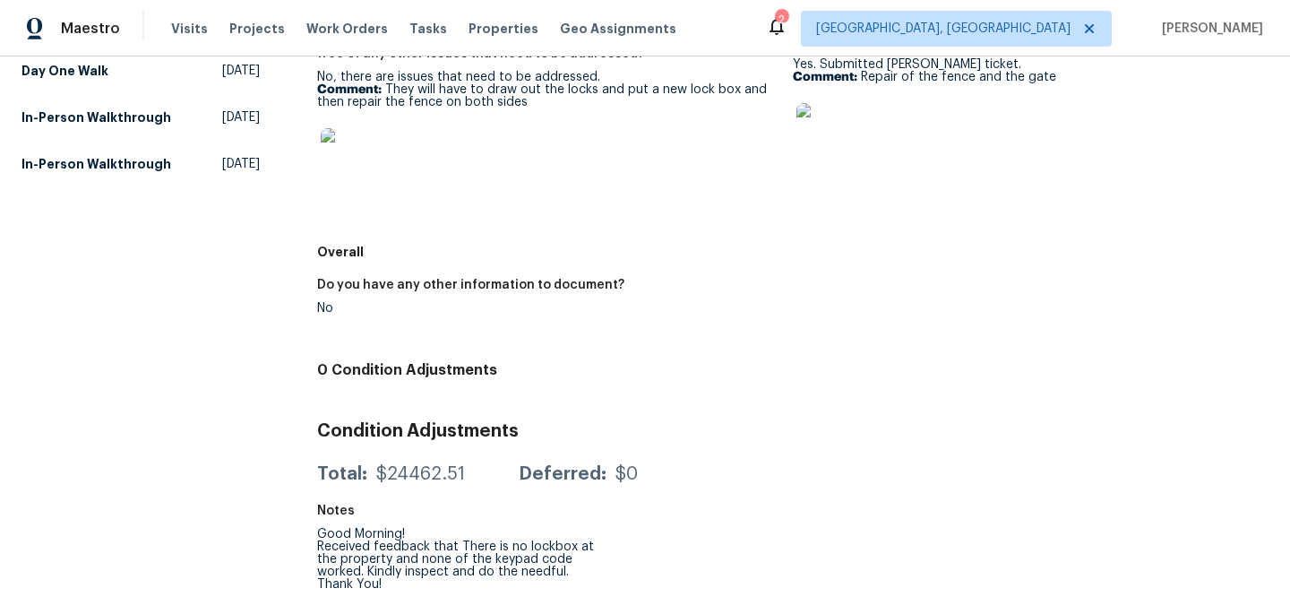
click at [371, 159] on img at bounding box center [349, 156] width 57 height 57
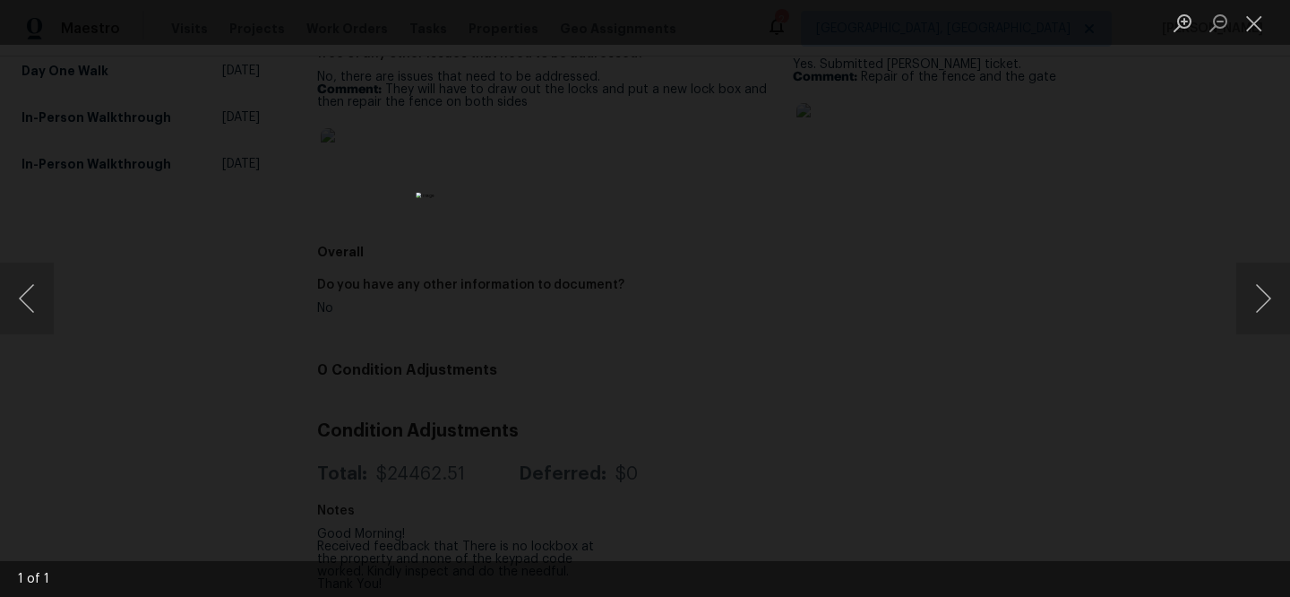
click at [1102, 445] on div "Lightbox" at bounding box center [645, 298] width 1290 height 597
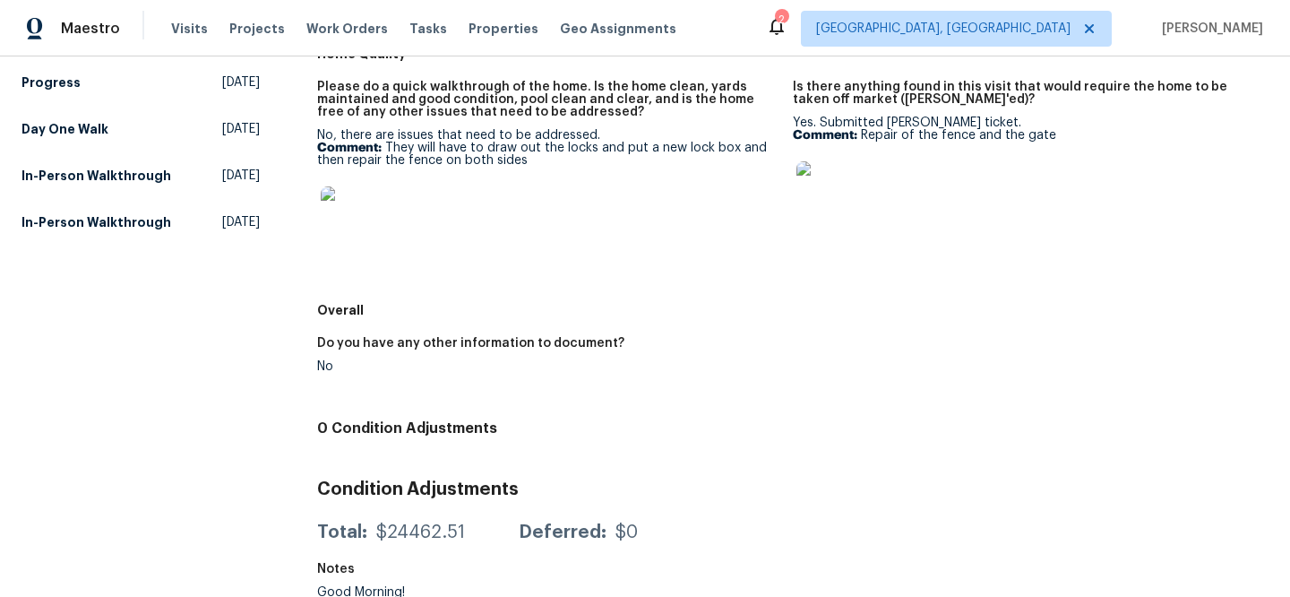
scroll to position [556, 0]
